Goal: Information Seeking & Learning: Get advice/opinions

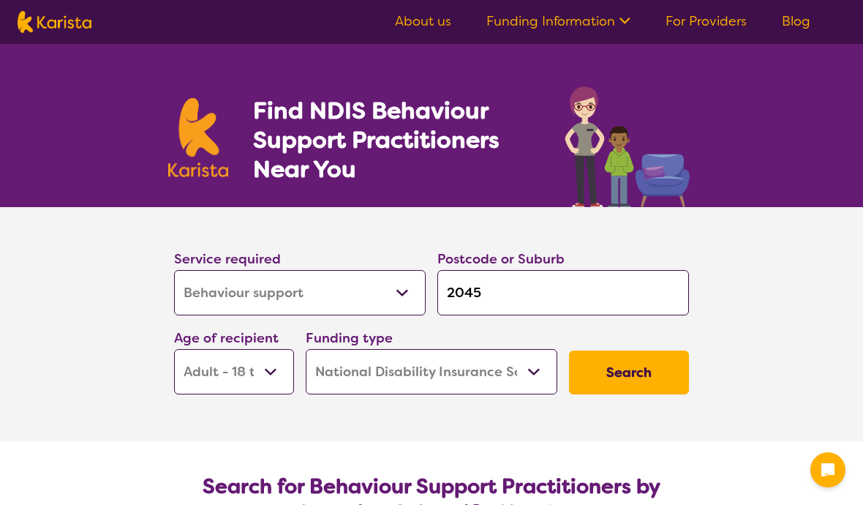
select select "Behaviour support"
select select "AD"
select select "NDIS"
select select "Behaviour support"
select select "AD"
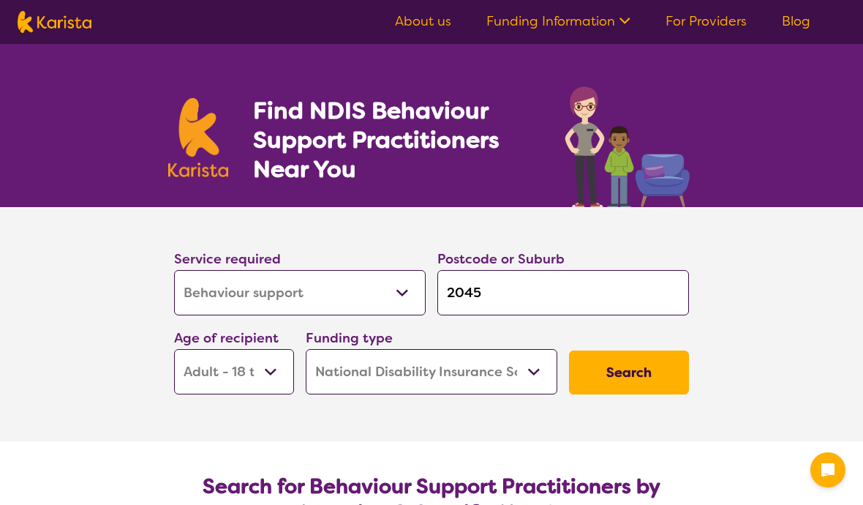
select select "NDIS"
click at [397, 294] on select "Allied Health Assistant Assessment (ADHD or Autism) Behaviour support Counselli…" at bounding box center [300, 292] width 252 height 45
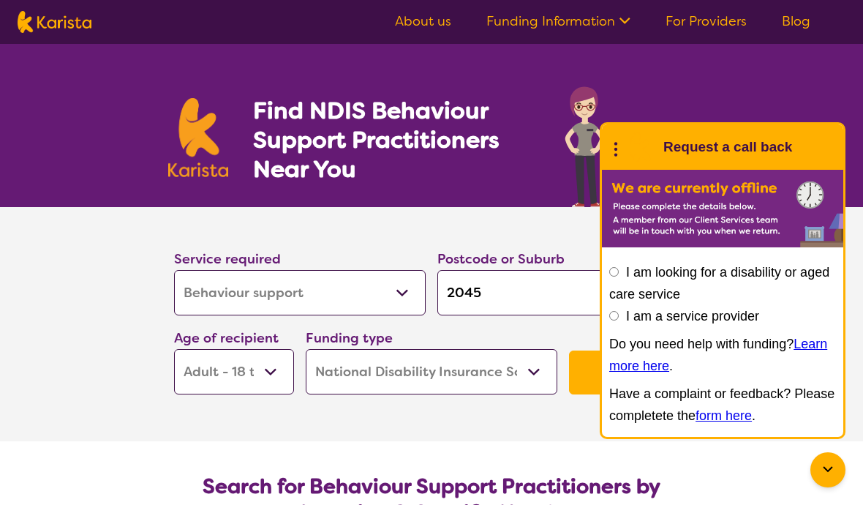
select select "Support worker"
click at [580, 379] on button "Search" at bounding box center [629, 372] width 120 height 44
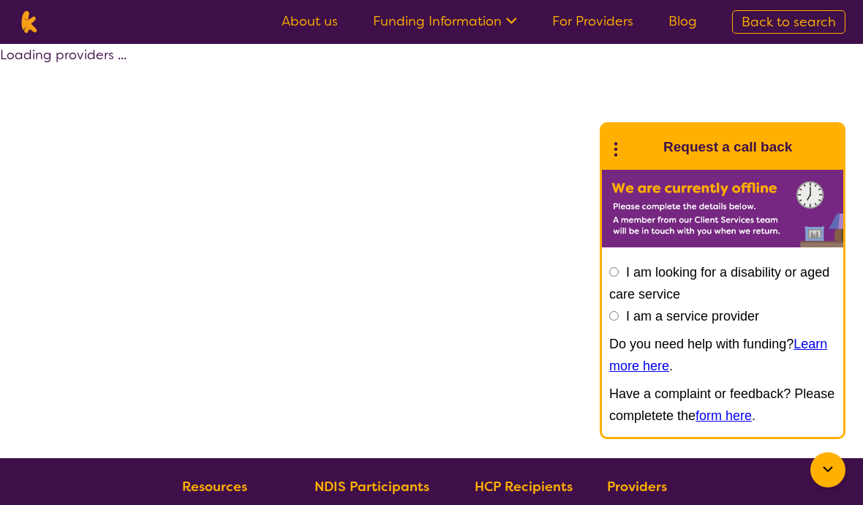
select select "by_score"
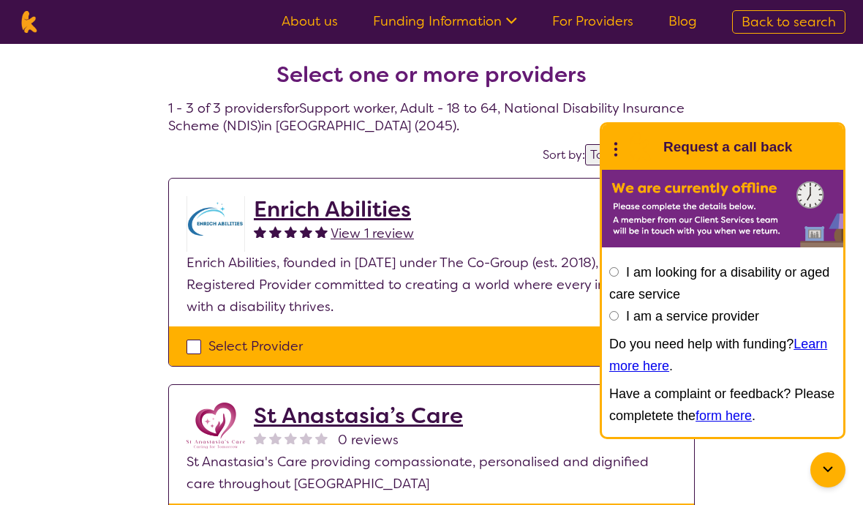
click at [617, 154] on icon at bounding box center [615, 147] width 19 height 23
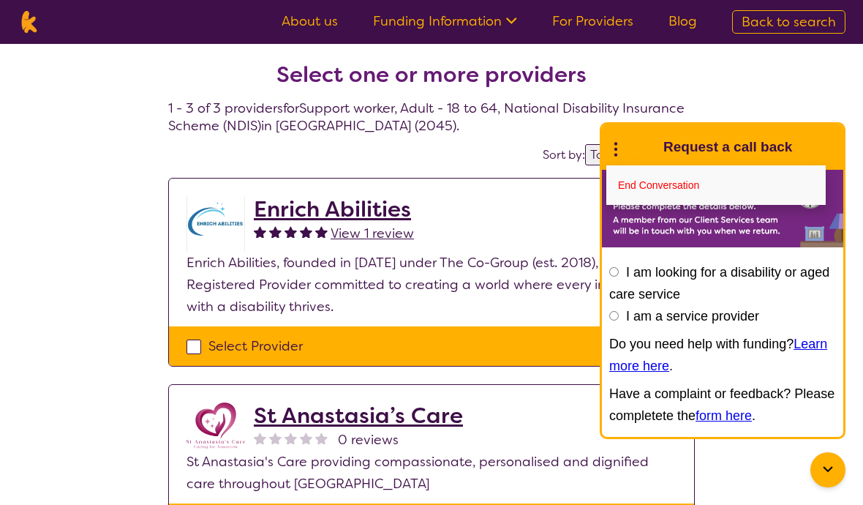
click at [834, 462] on icon at bounding box center [828, 470] width 18 height 18
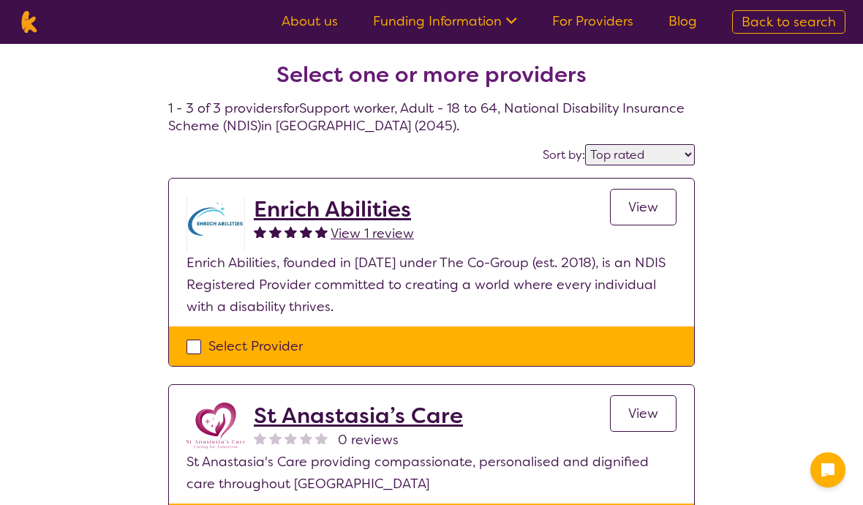
click at [830, 468] on icon at bounding box center [827, 469] width 13 height 13
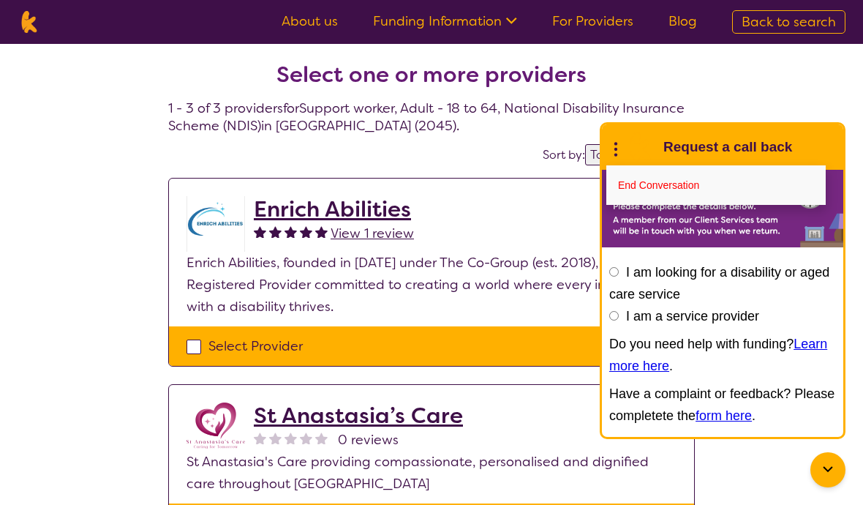
click at [830, 464] on icon at bounding box center [828, 470] width 18 height 18
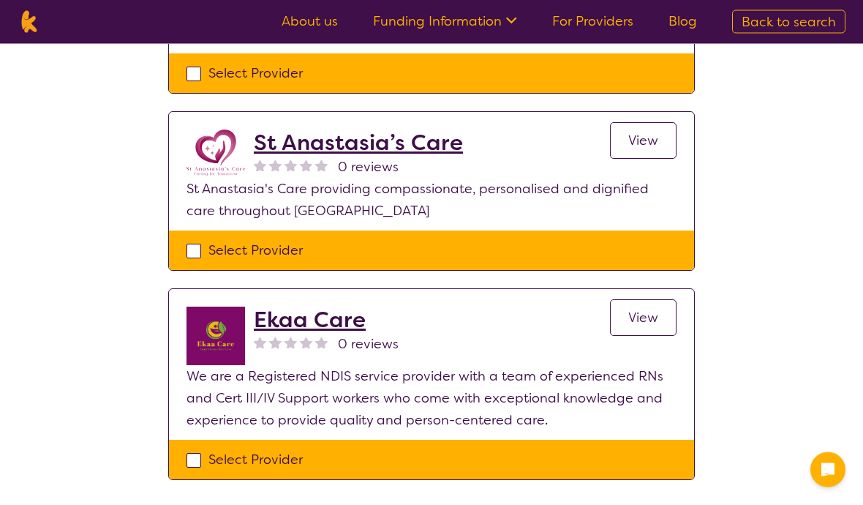
scroll to position [275, 0]
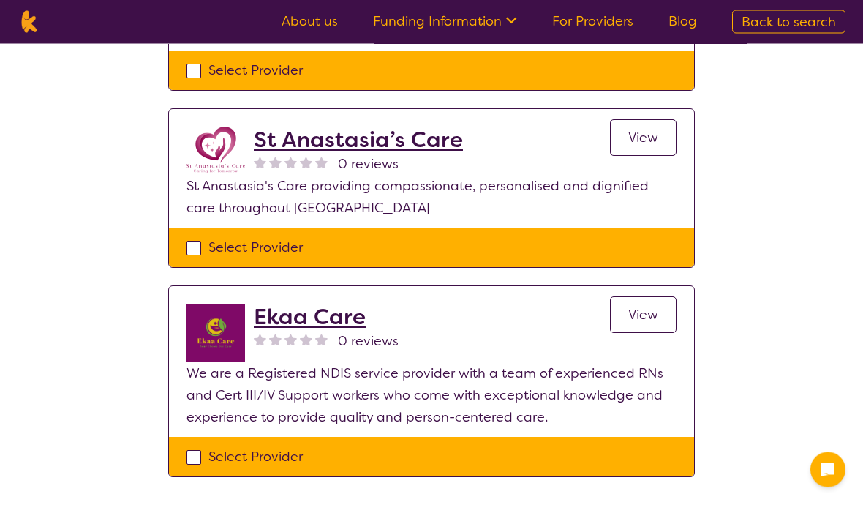
click at [831, 290] on div "Select one or more providers 1 - 3 of 3 providers for Support worker , Adult - …" at bounding box center [431, 149] width 863 height 761
click at [660, 308] on link "View" at bounding box center [643, 314] width 67 height 37
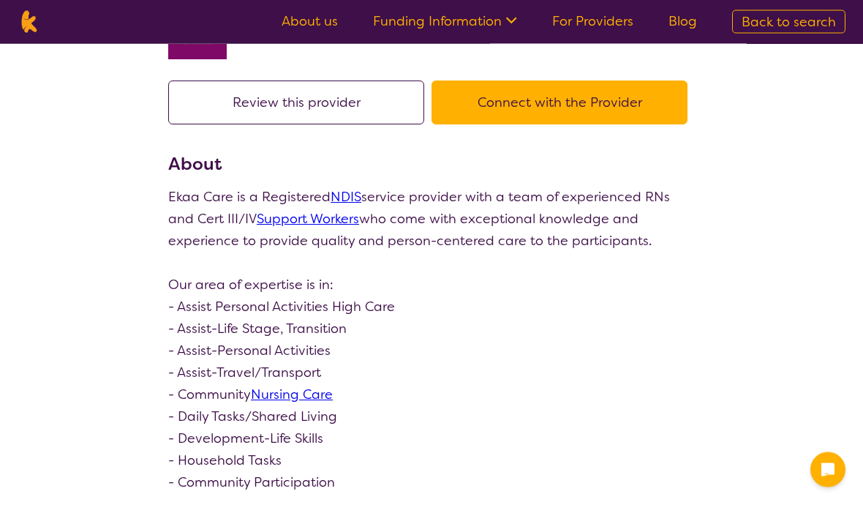
scroll to position [94, 0]
click at [757, 306] on div "search results Ekaa Care 0 reviews Review this provider Connect with the Provid…" at bounding box center [431, 420] width 863 height 940
click at [695, 358] on section "Review this provider Connect with the Provider About Ekaa Care is a Registered …" at bounding box center [432, 477] width 562 height 828
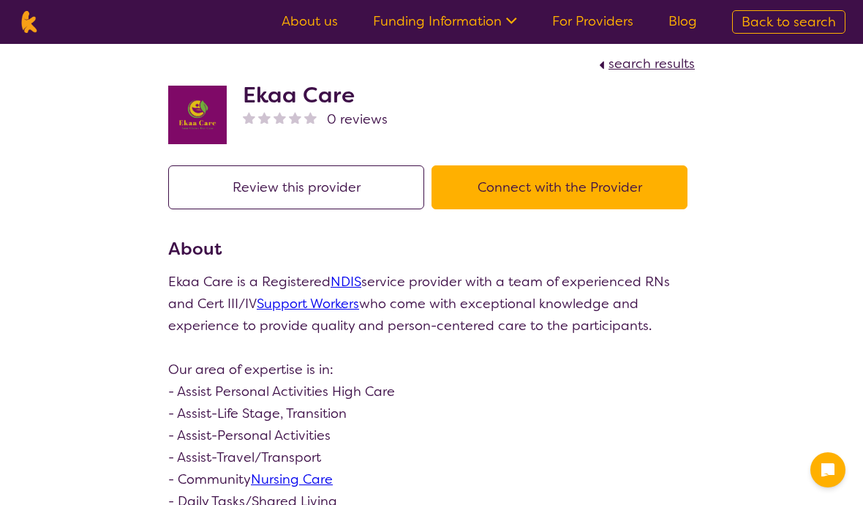
scroll to position [0, 0]
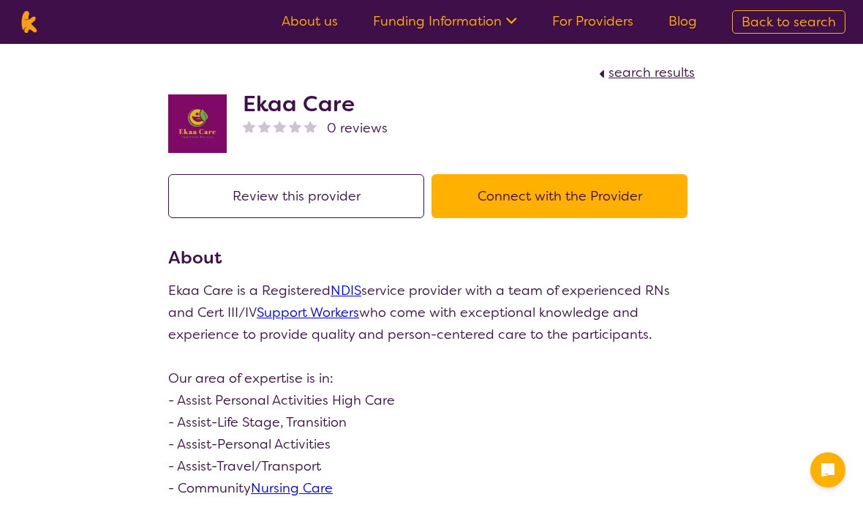
click at [668, 80] on span "search results" at bounding box center [651, 73] width 86 height 18
select select "by_score"
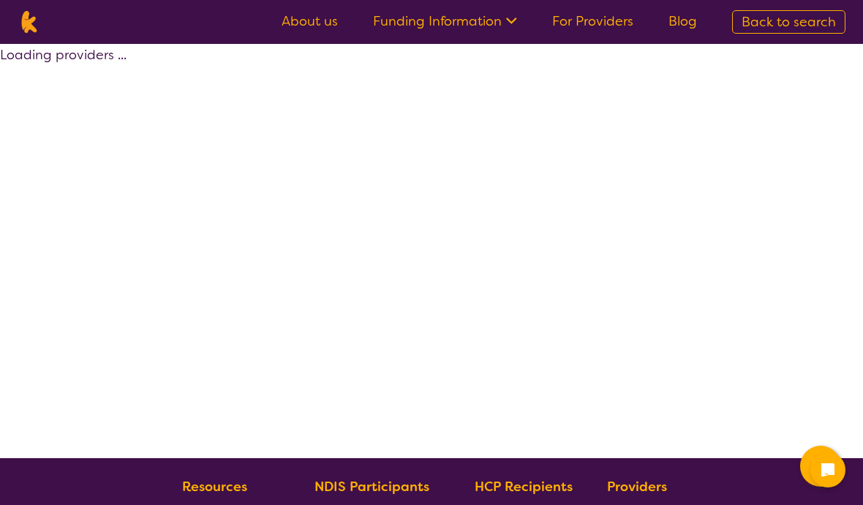
select select "by_score"
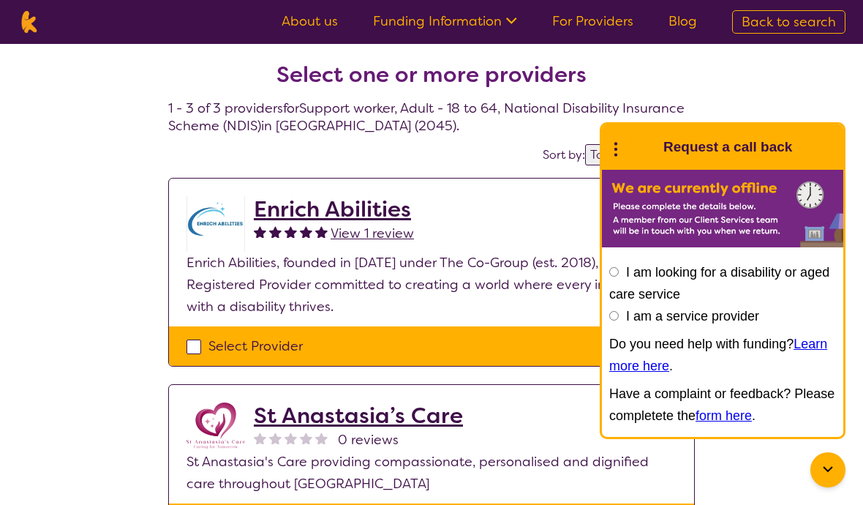
click at [829, 474] on icon at bounding box center [828, 470] width 18 height 18
